Goal: Transaction & Acquisition: Download file/media

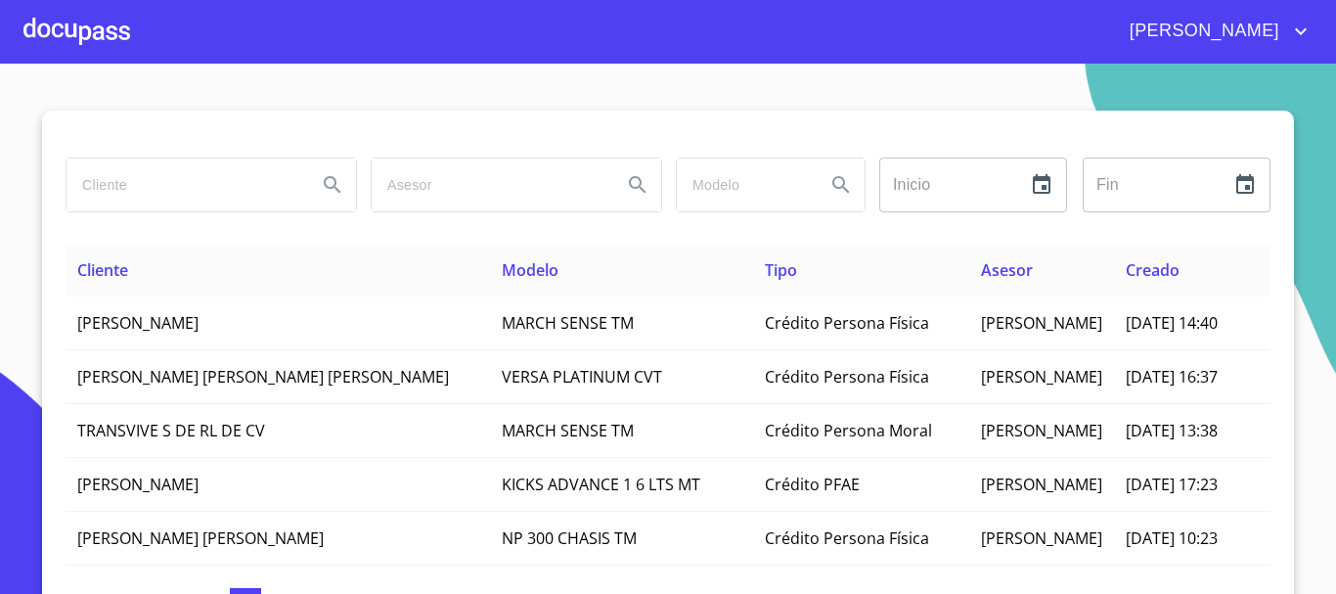
click at [191, 166] on input "search" at bounding box center [184, 184] width 235 height 53
type input "[PERSON_NAME]"
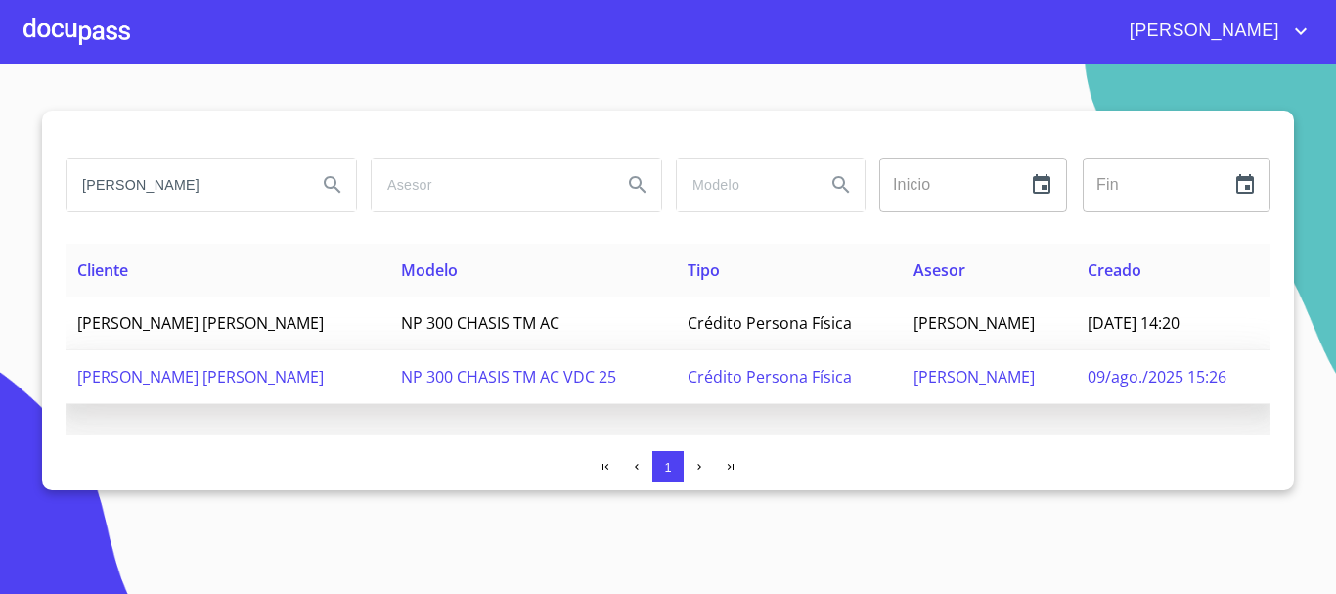
click at [224, 374] on span "[PERSON_NAME] [PERSON_NAME]" at bounding box center [200, 377] width 247 height 22
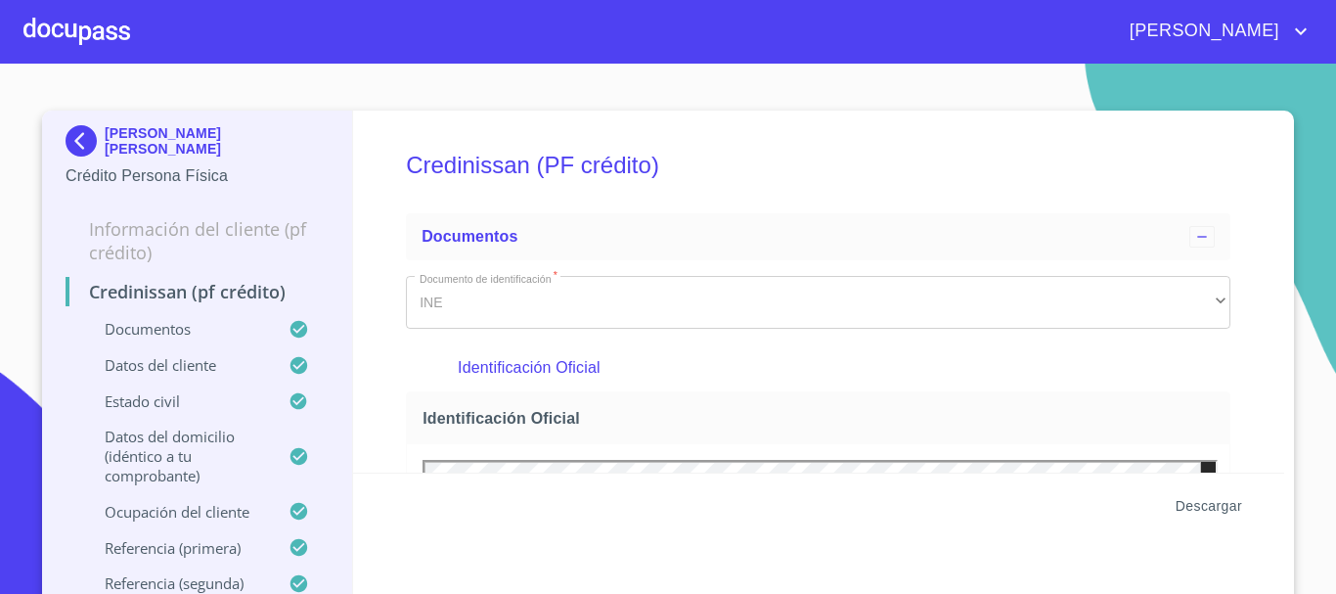
click at [1214, 503] on span "Descargar" at bounding box center [1209, 506] width 67 height 24
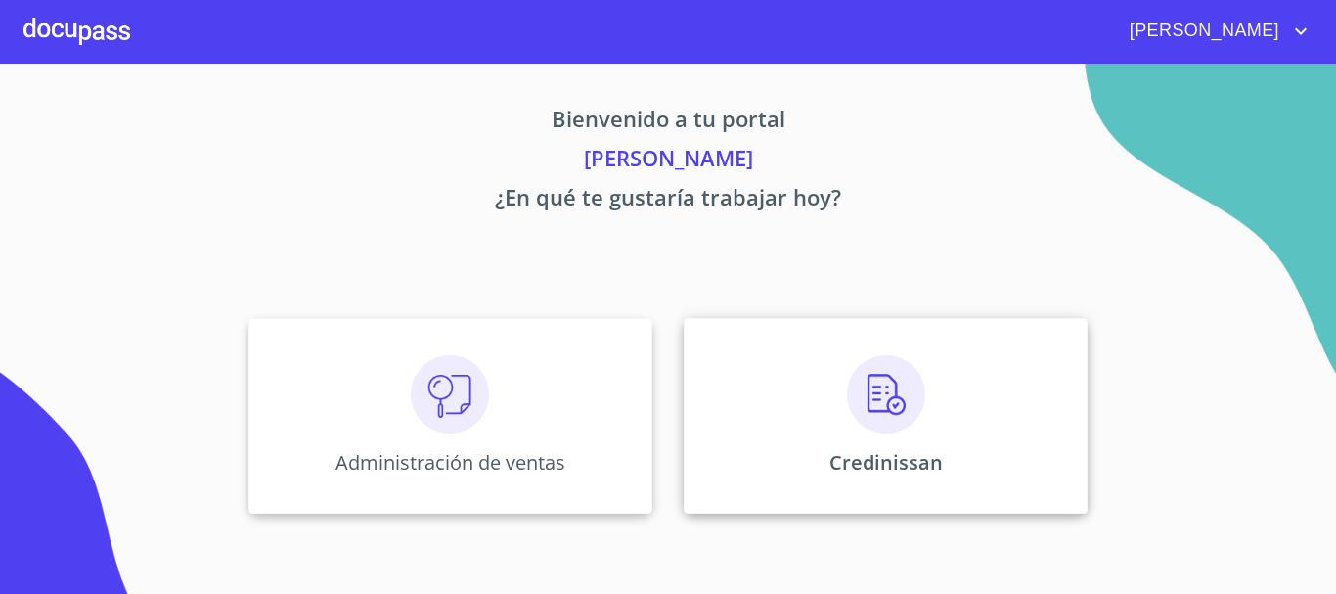
click at [902, 375] on img at bounding box center [886, 394] width 78 height 78
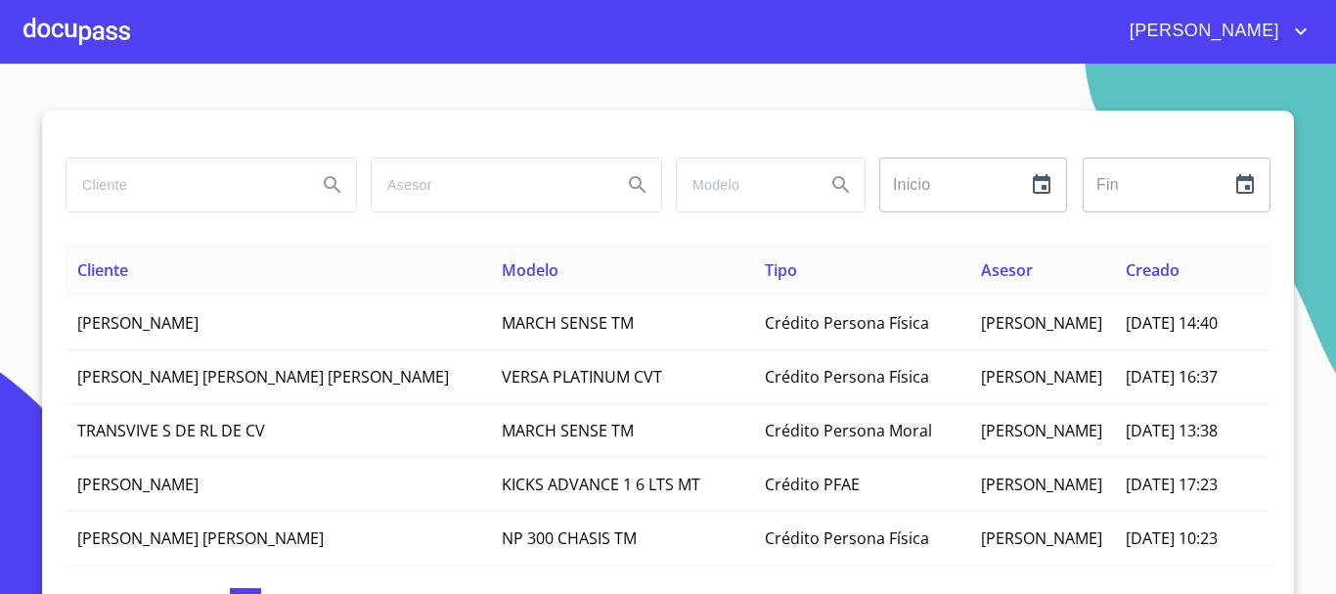
click at [244, 186] on input "search" at bounding box center [184, 184] width 235 height 53
type input ","
type input "MANUEL RODRIGUEZ"
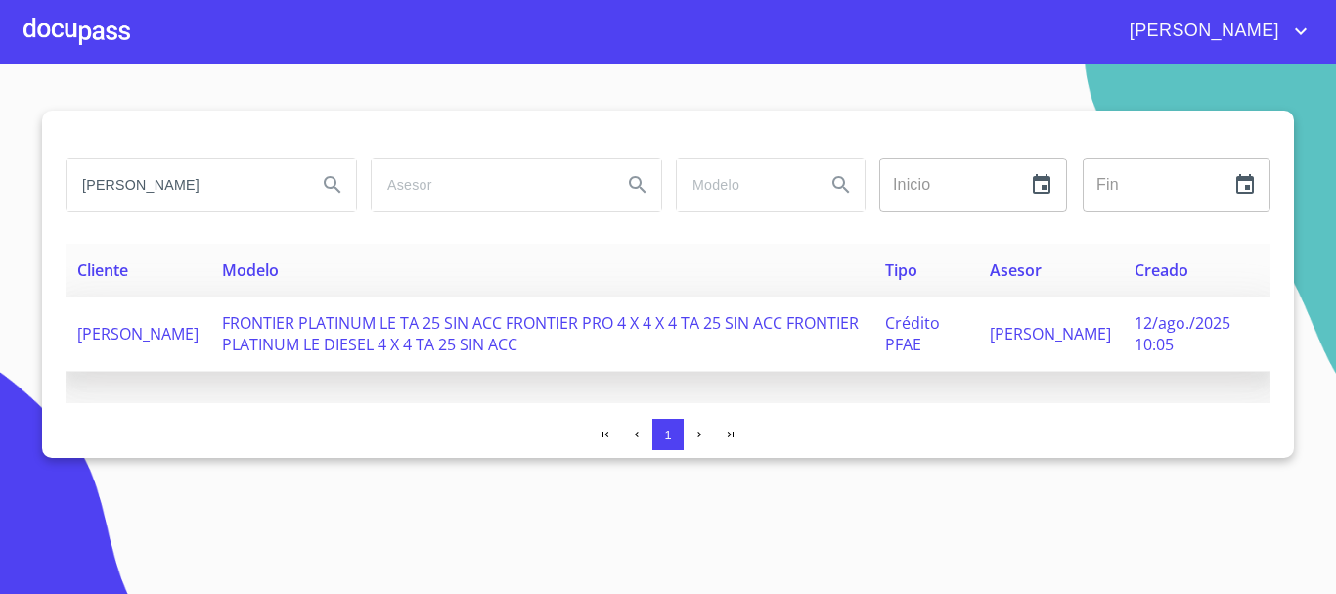
click at [152, 323] on span "MANUEL RODRIGUEZ PLASCENCIA" at bounding box center [137, 334] width 121 height 22
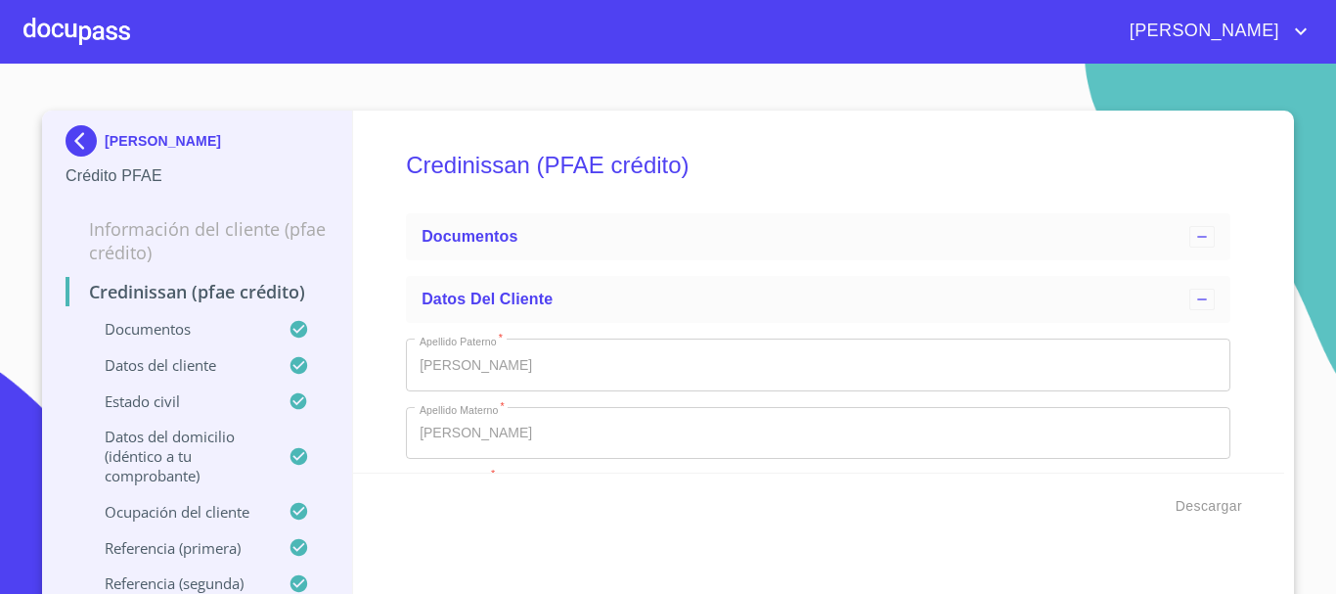
type input "15 de feb. de 2000"
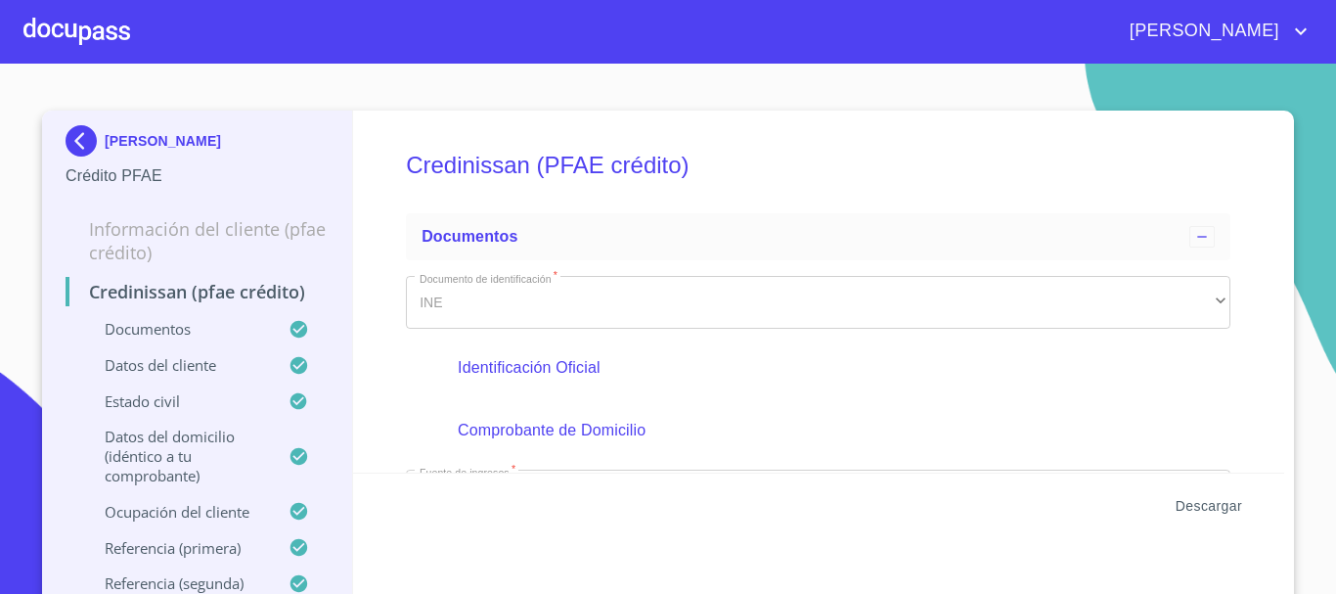
click at [1206, 507] on span "Descargar" at bounding box center [1209, 506] width 67 height 24
